Goal: Communication & Community: Answer question/provide support

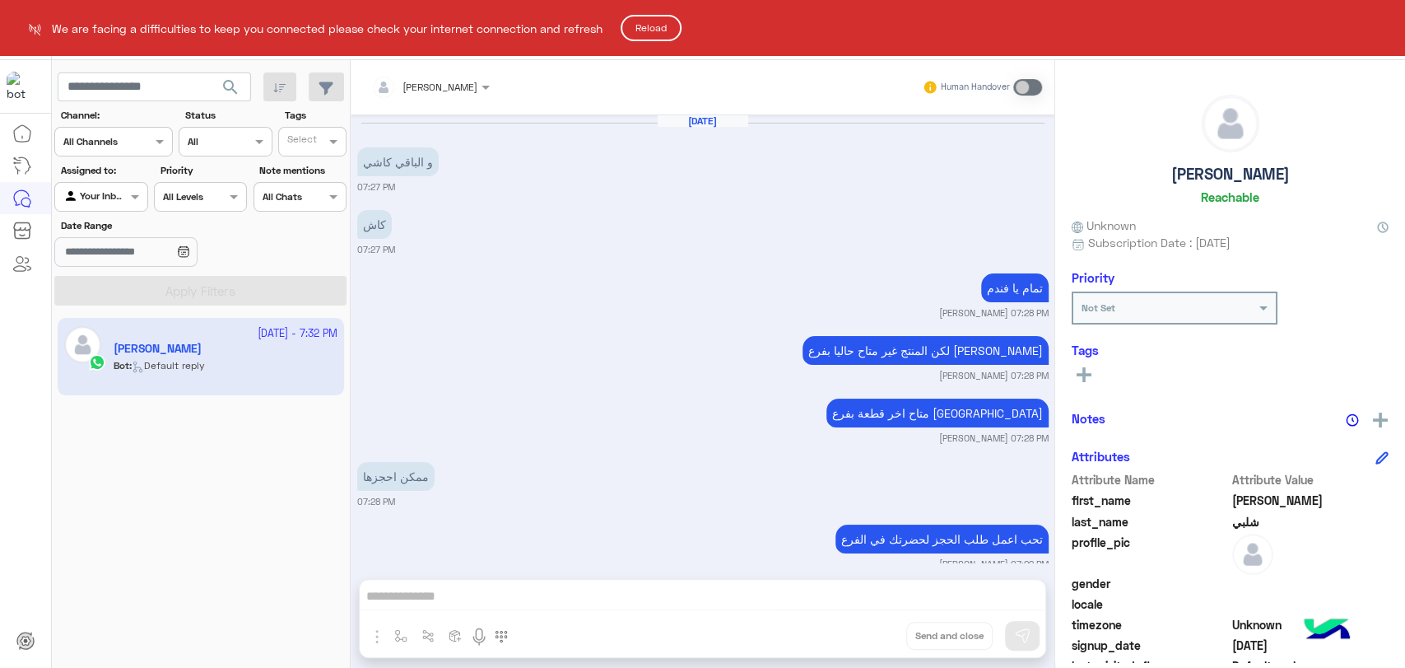
scroll to position [930, 0]
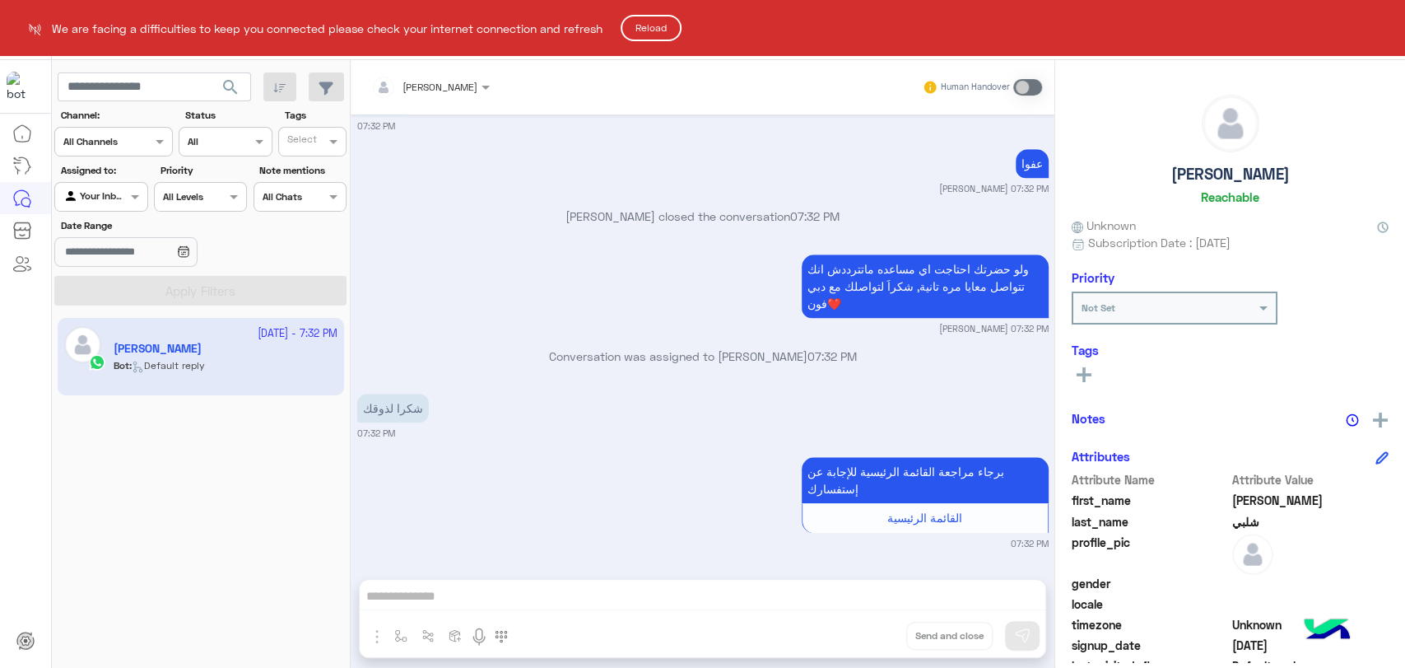
click at [650, 35] on button "Reload" at bounding box center [651, 28] width 61 height 26
